Goal: Find specific page/section: Find specific page/section

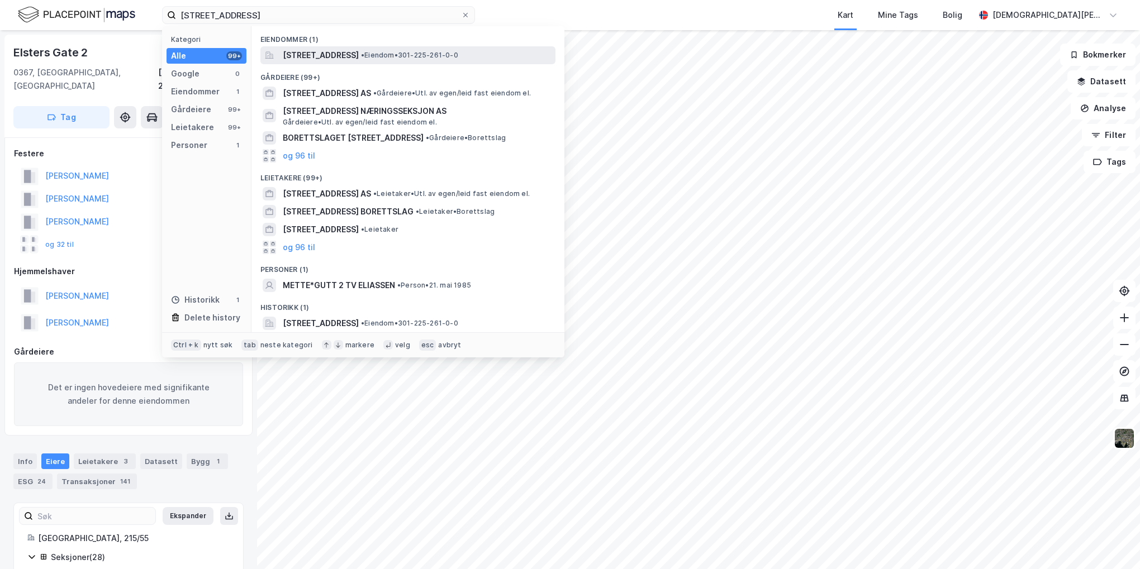
type input "[STREET_ADDRESS]"
click at [352, 61] on span "[STREET_ADDRESS]" at bounding box center [321, 55] width 76 height 13
